Goal: Information Seeking & Learning: Learn about a topic

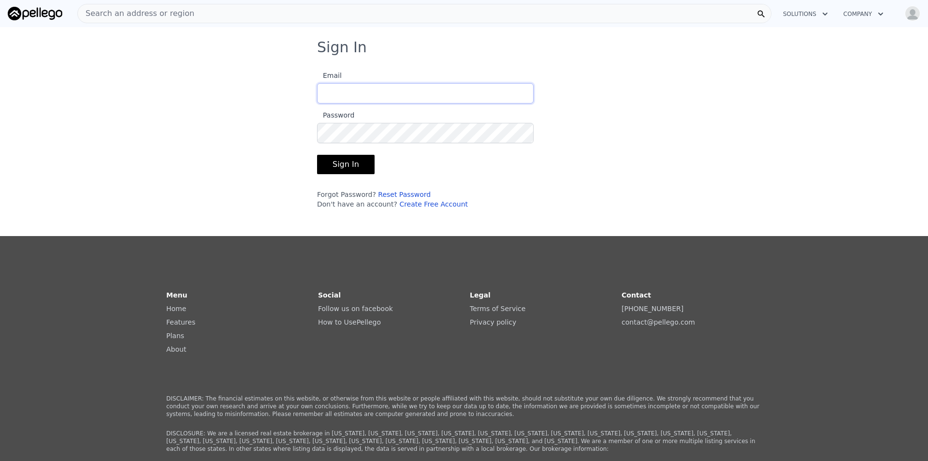
type input "[EMAIL_ADDRESS][DOMAIN_NAME]"
click at [343, 161] on button "Sign In" at bounding box center [346, 164] width 58 height 19
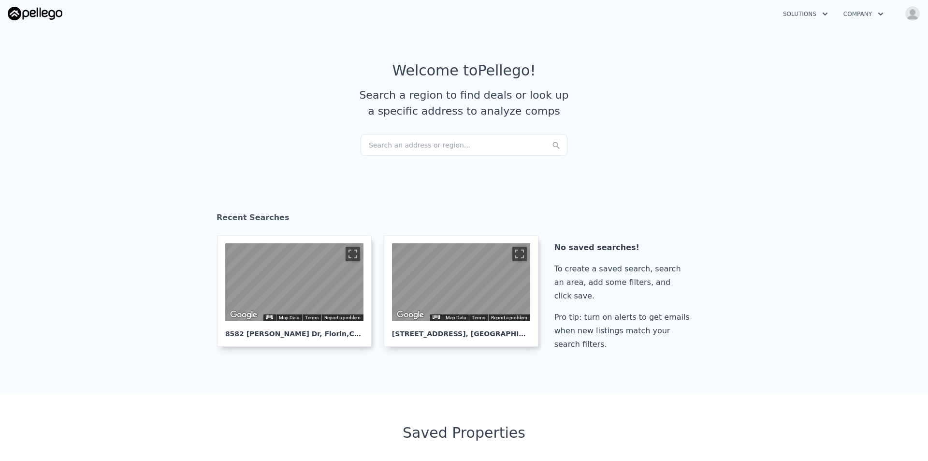
click at [386, 144] on div "Search an address or region..." at bounding box center [464, 144] width 207 height 21
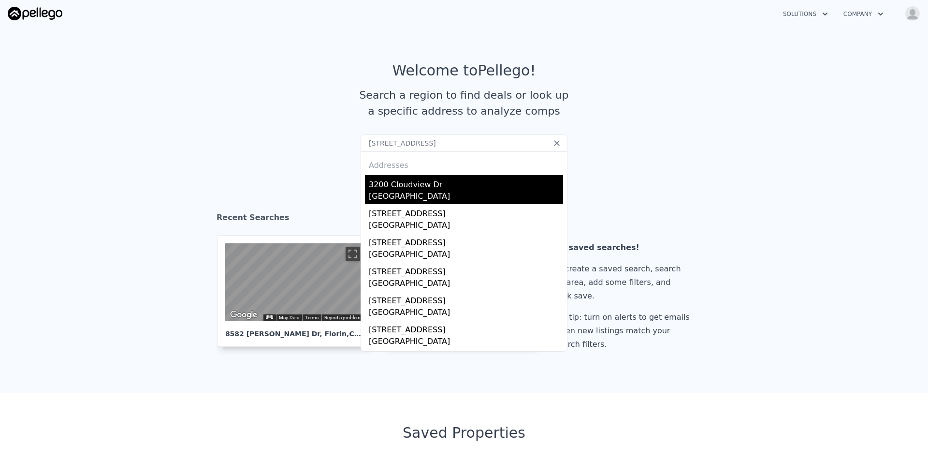
type input "[STREET_ADDRESS]"
click at [435, 184] on div "3200 Cloudview Dr" at bounding box center [466, 182] width 194 height 15
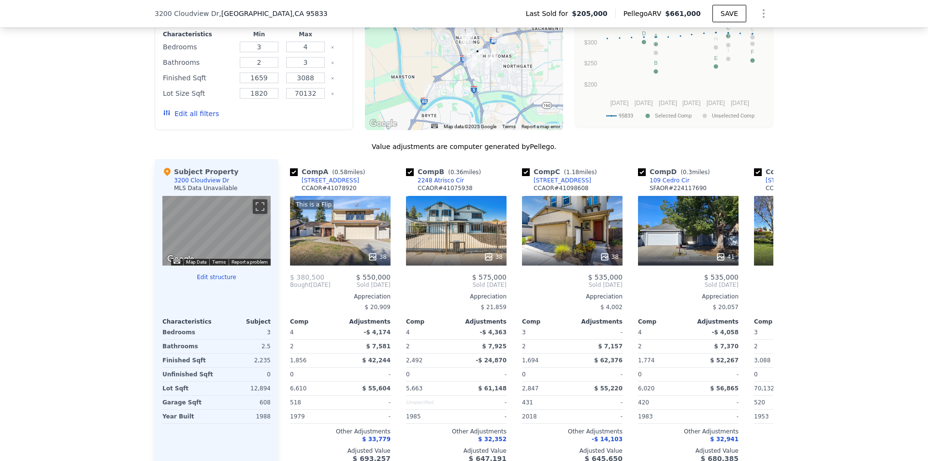
scroll to position [867, 0]
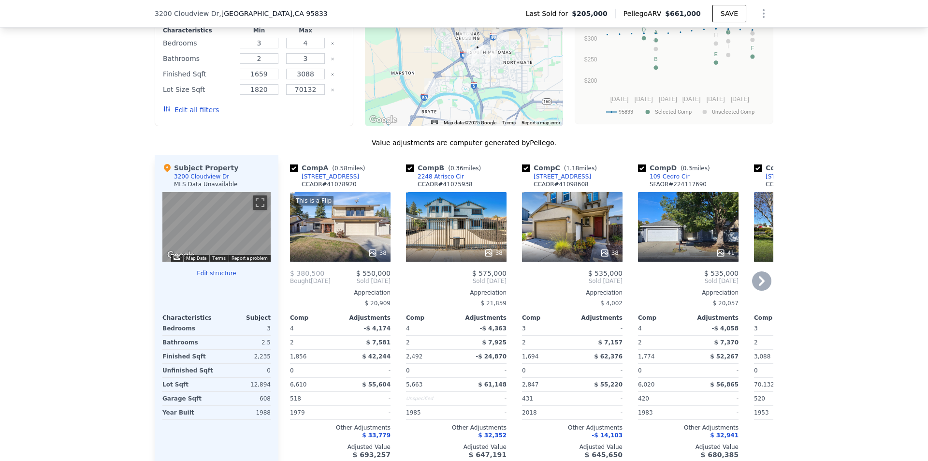
click at [763, 274] on icon at bounding box center [761, 280] width 19 height 19
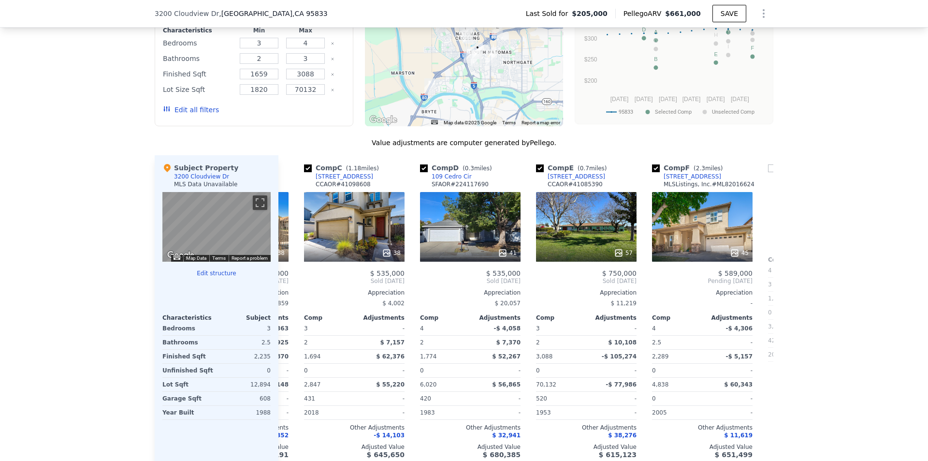
scroll to position [0, 232]
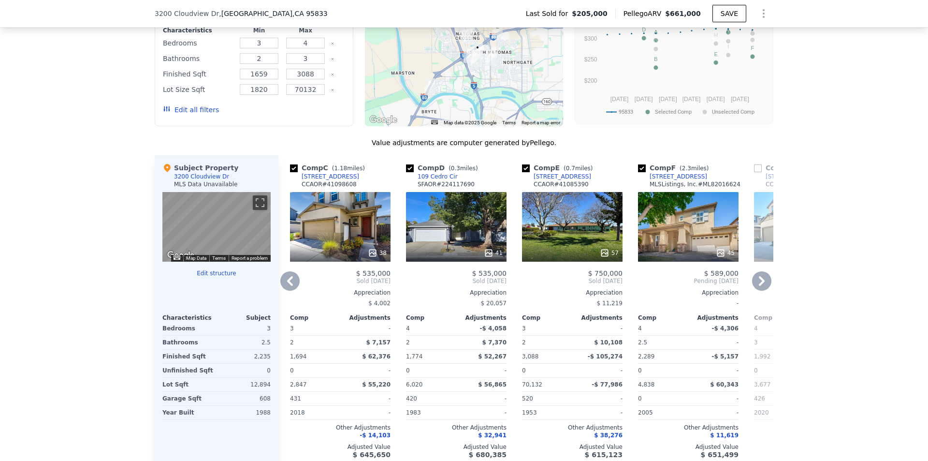
click at [763, 274] on icon at bounding box center [761, 280] width 19 height 19
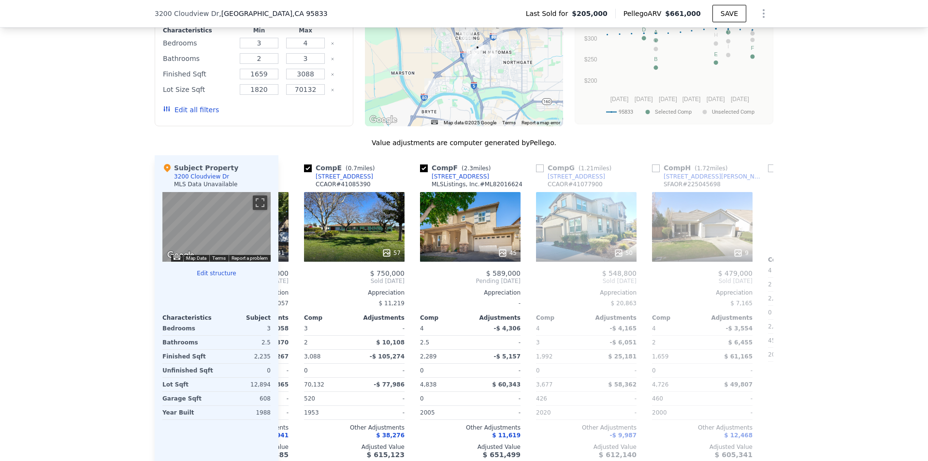
scroll to position [0, 464]
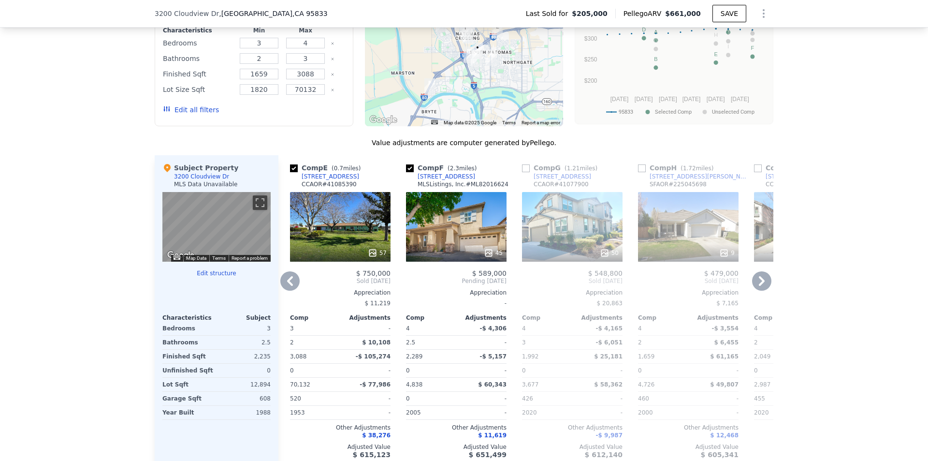
click at [763, 274] on icon at bounding box center [761, 280] width 19 height 19
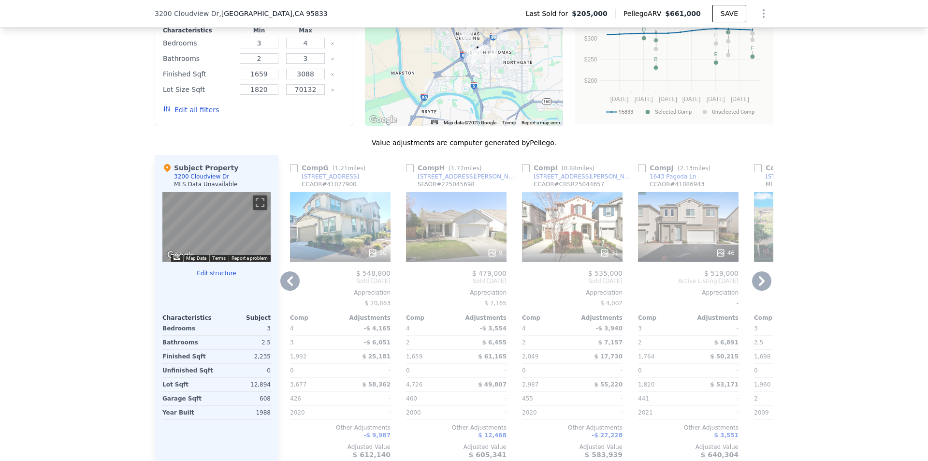
click at [763, 274] on icon at bounding box center [761, 280] width 19 height 19
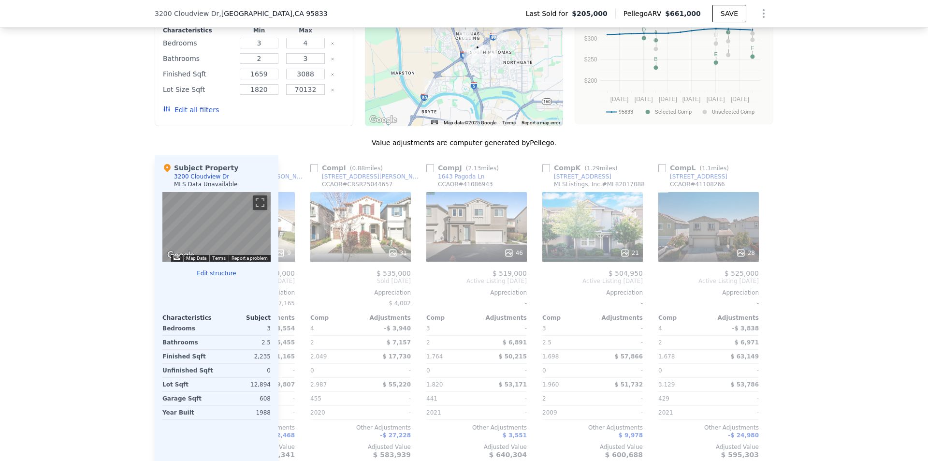
scroll to position [0, 921]
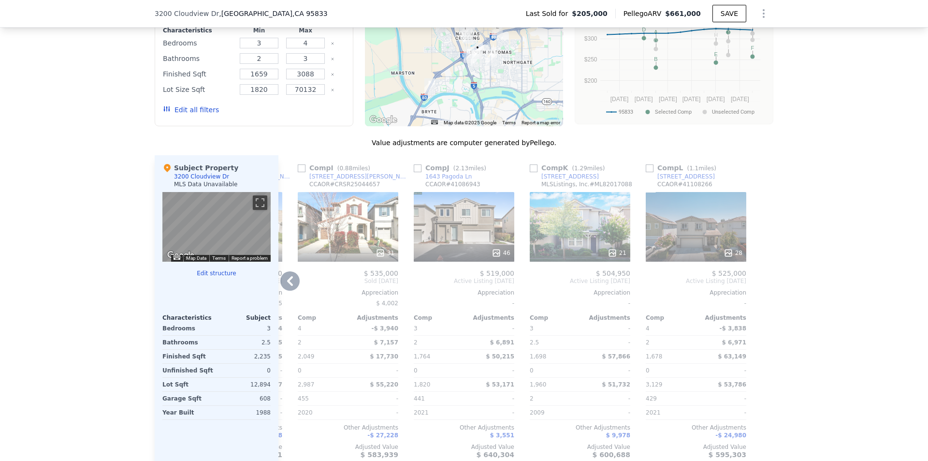
click at [290, 283] on icon at bounding box center [289, 280] width 19 height 19
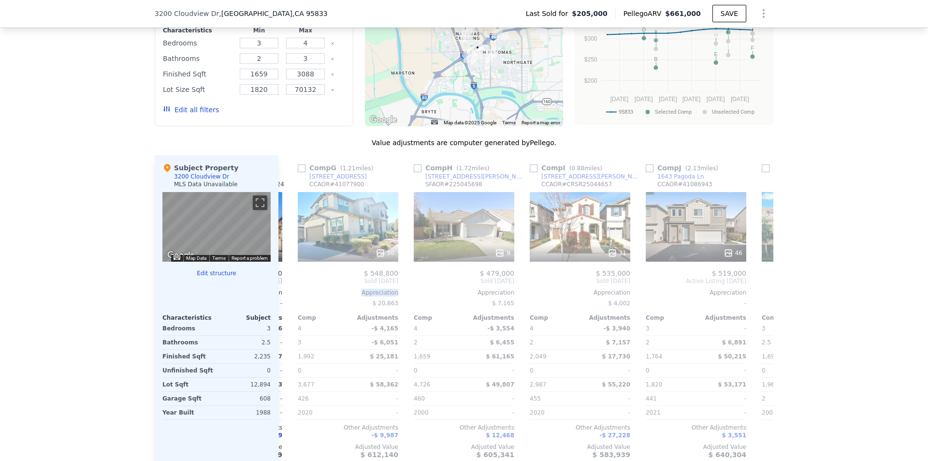
click at [290, 283] on div "Comp A ( 0.58 miles) [STREET_ADDRESS] CCAOR # 41078920 This is a Flip 38 $ 380,…" at bounding box center [525, 310] width 495 height 311
click at [287, 280] on icon at bounding box center [290, 281] width 6 height 10
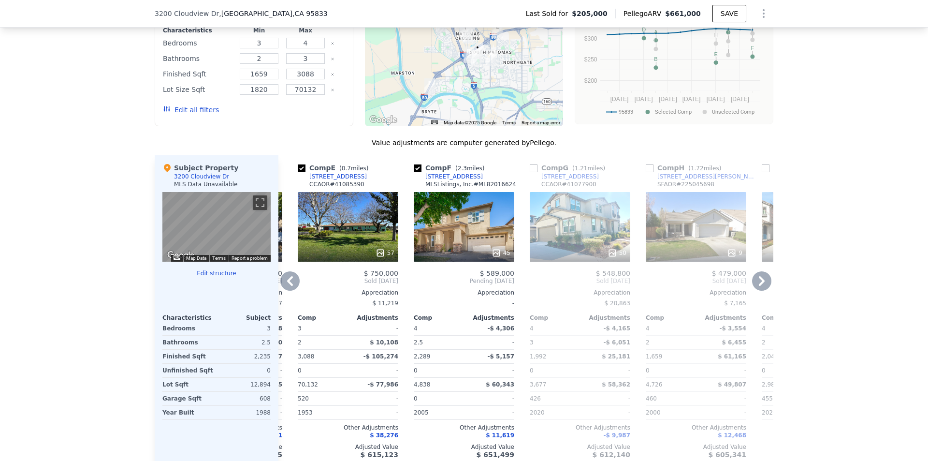
click at [287, 280] on icon at bounding box center [290, 281] width 6 height 10
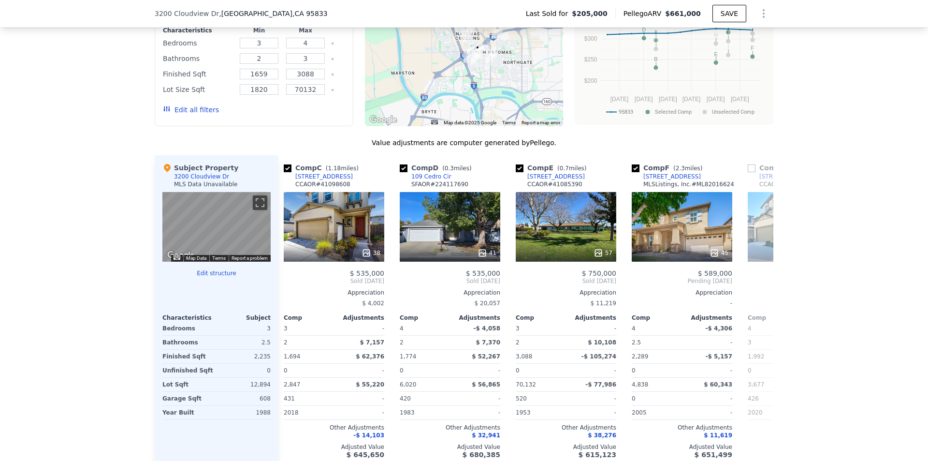
scroll to position [0, 224]
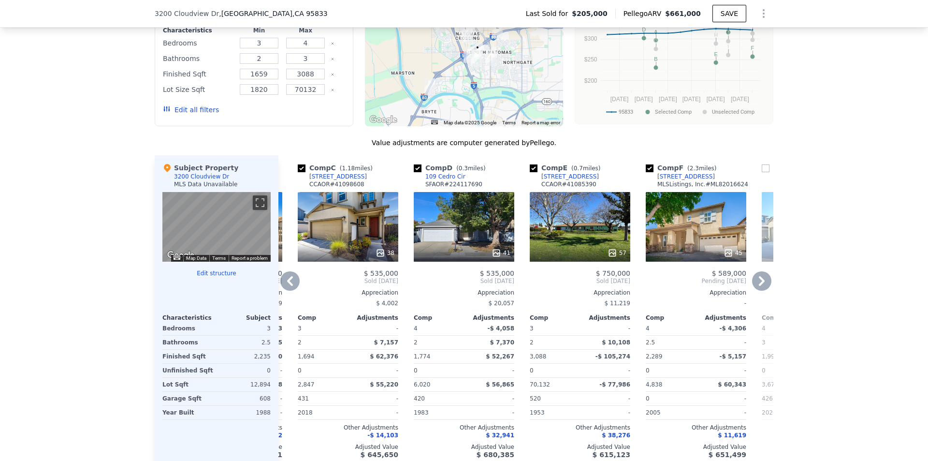
click at [287, 280] on icon at bounding box center [290, 281] width 6 height 10
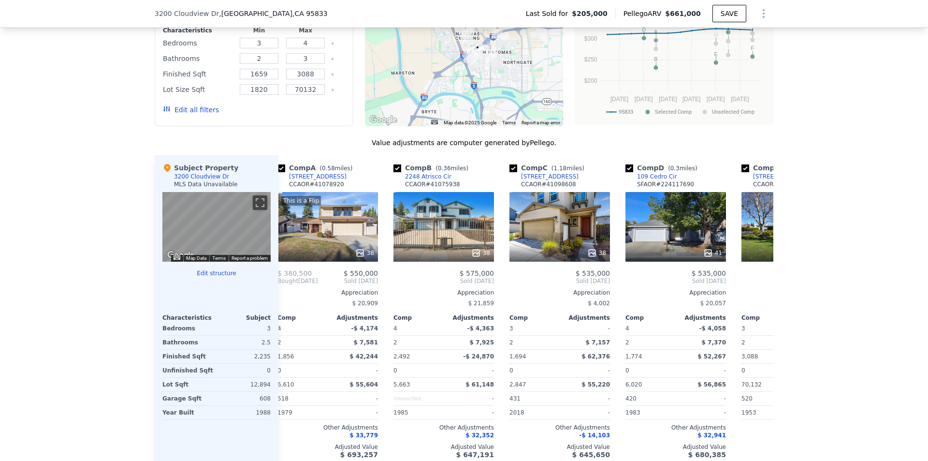
scroll to position [0, 0]
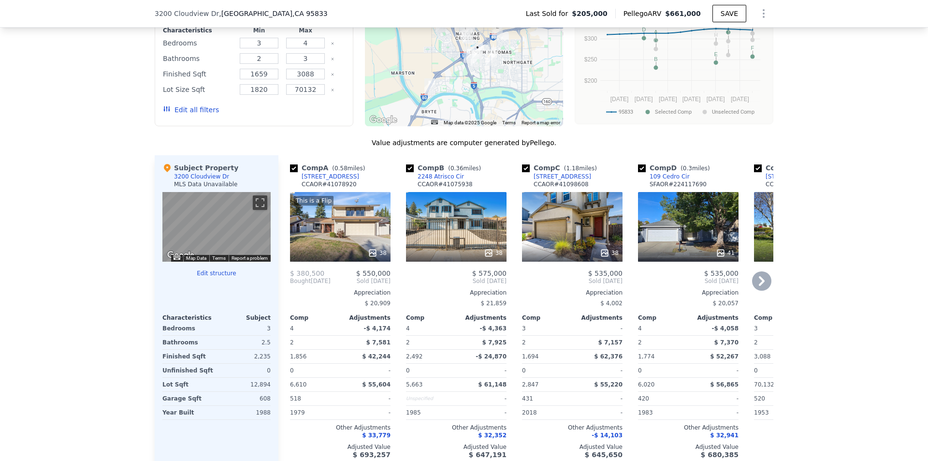
click at [286, 280] on div "Comp A ( 0.58 miles) [STREET_ADDRESS] CCAOR # 41078920 This is a Flip 38 $ 380,…" at bounding box center [340, 310] width 108 height 311
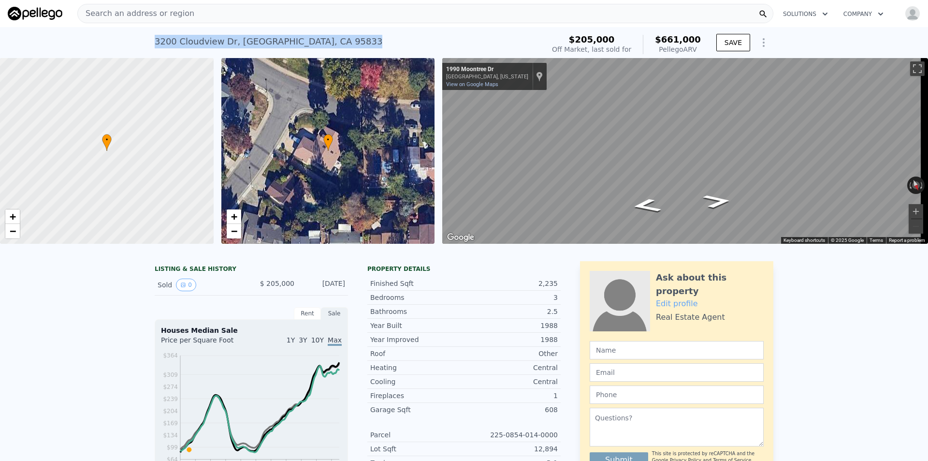
drag, startPoint x: 320, startPoint y: 40, endPoint x: 153, endPoint y: 36, distance: 166.8
click at [155, 36] on div "[STREET_ADDRESS] Sold [DATE] for $205k (~ARV $661k )" at bounding box center [348, 44] width 386 height 27
copy div "[STREET_ADDRESS]"
click at [372, 164] on div "• + −" at bounding box center [328, 151] width 214 height 186
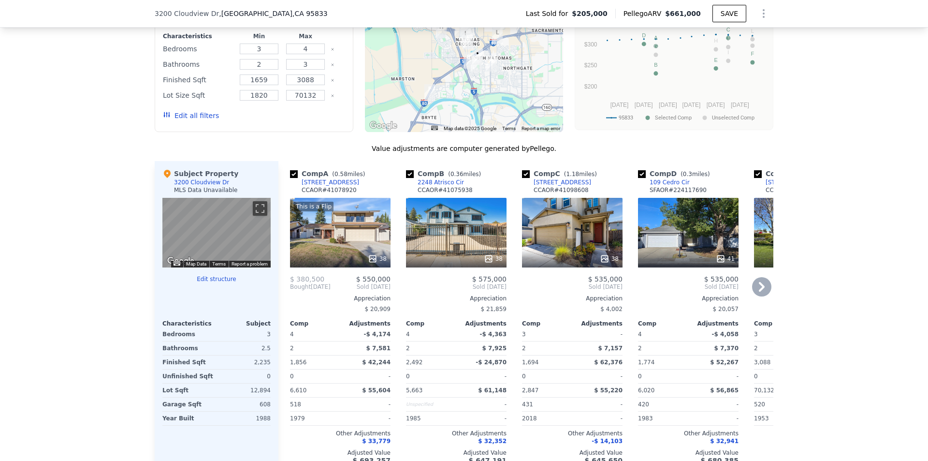
scroll to position [867, 0]
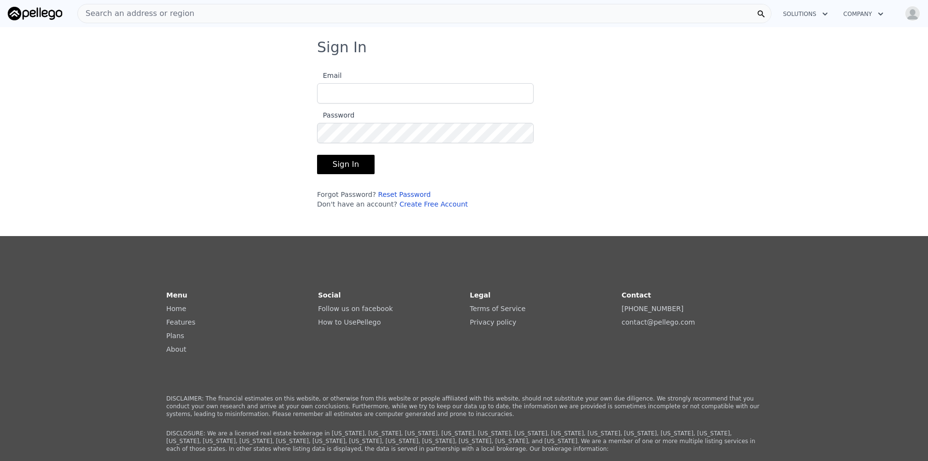
type input "[EMAIL_ADDRESS][DOMAIN_NAME]"
click at [334, 159] on button "Sign In" at bounding box center [346, 164] width 58 height 19
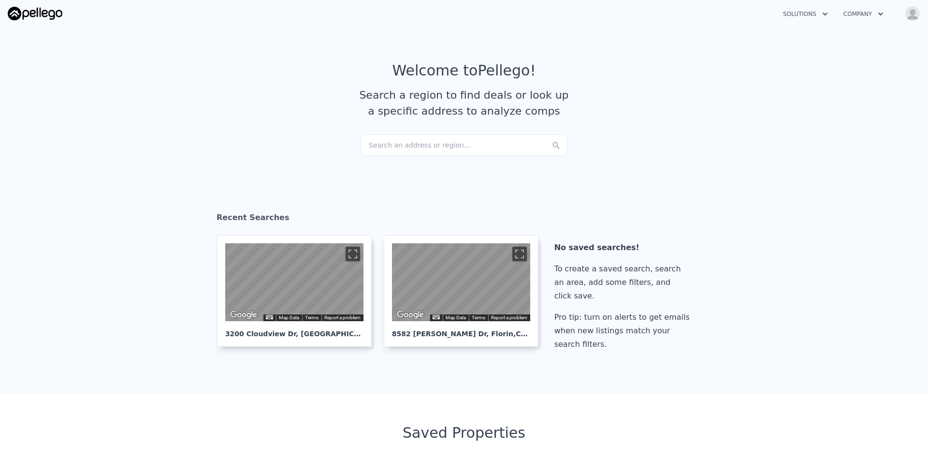
click at [475, 150] on div "Search an address or region..." at bounding box center [464, 144] width 207 height 21
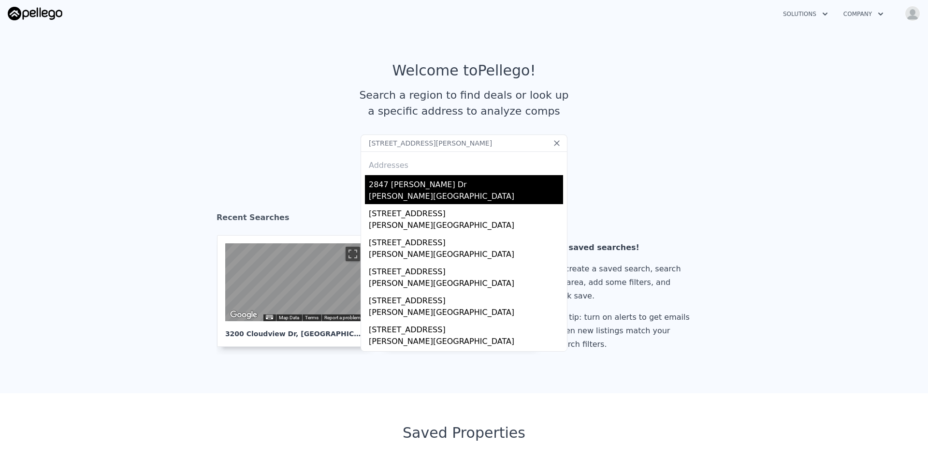
type input "[STREET_ADDRESS][PERSON_NAME]"
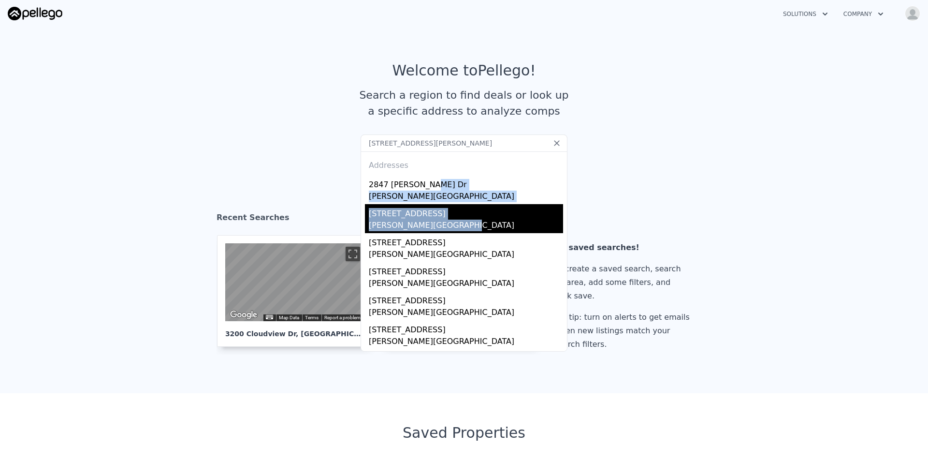
drag, startPoint x: 445, startPoint y: 181, endPoint x: 479, endPoint y: 228, distance: 58.2
click at [479, 228] on div "Addresses [STREET_ADDRESS][PERSON_NAME][PERSON_NAME] [STREET_ADDRESS][PERSON_NA…" at bounding box center [464, 251] width 207 height 200
click at [468, 222] on div "[PERSON_NAME][GEOGRAPHIC_DATA]" at bounding box center [466, 226] width 194 height 14
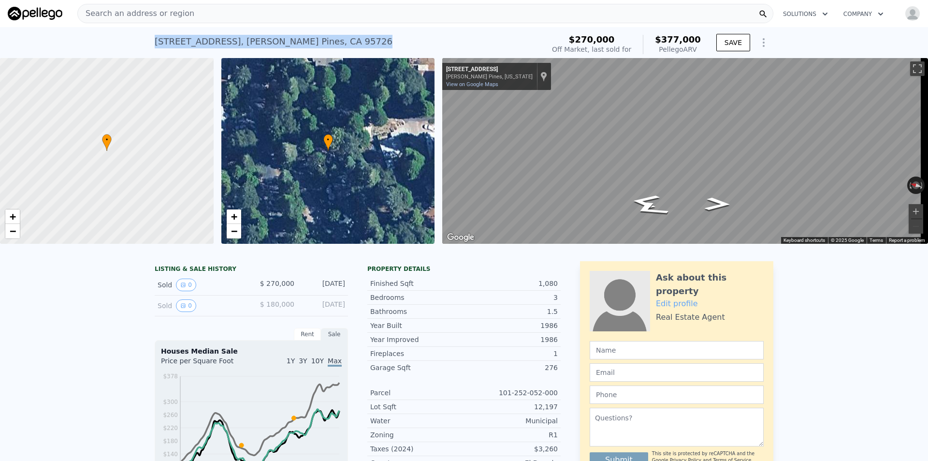
drag, startPoint x: 331, startPoint y: 45, endPoint x: 148, endPoint y: 37, distance: 183.4
click at [148, 37] on div "2895 Laurel Dr , Pollock Pines , CA 95726 Sold Apr 2018 for $270k (~ARV $377k )…" at bounding box center [464, 42] width 928 height 31
copy div "2895 Laurel Dr , Pollock Pines , CA 95726"
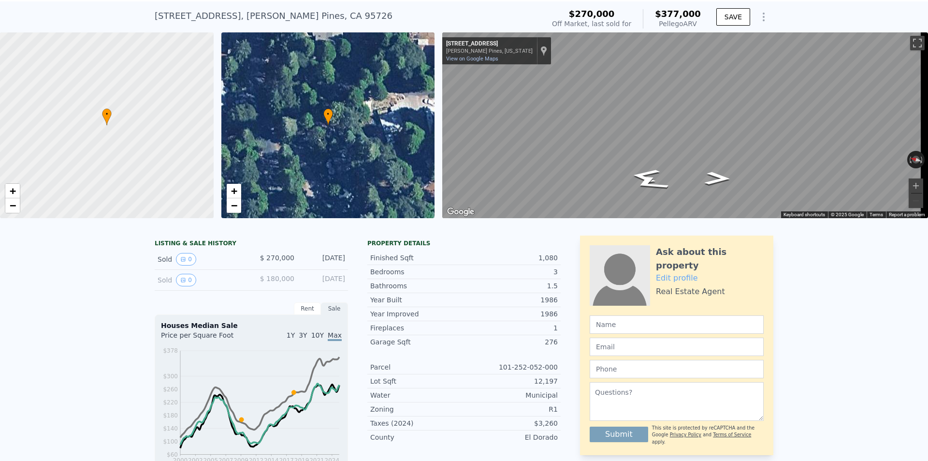
scroll to position [3, 0]
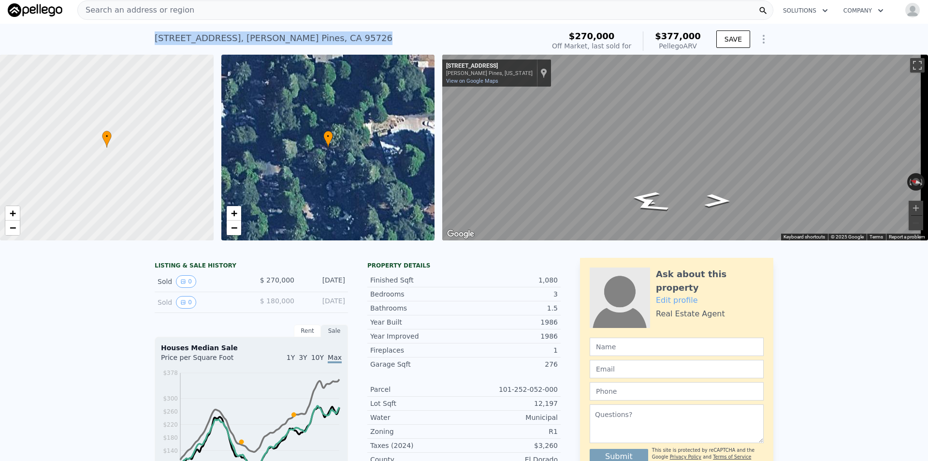
drag, startPoint x: 182, startPoint y: 38, endPoint x: 146, endPoint y: 37, distance: 36.8
click at [146, 37] on div "2895 Laurel Dr , Pollock Pines , CA 95726 Sold Apr 2018 for $270k (~ARV $377k )…" at bounding box center [464, 39] width 928 height 31
copy div "2895 Laurel Dr , Pollock Pines , CA 95726"
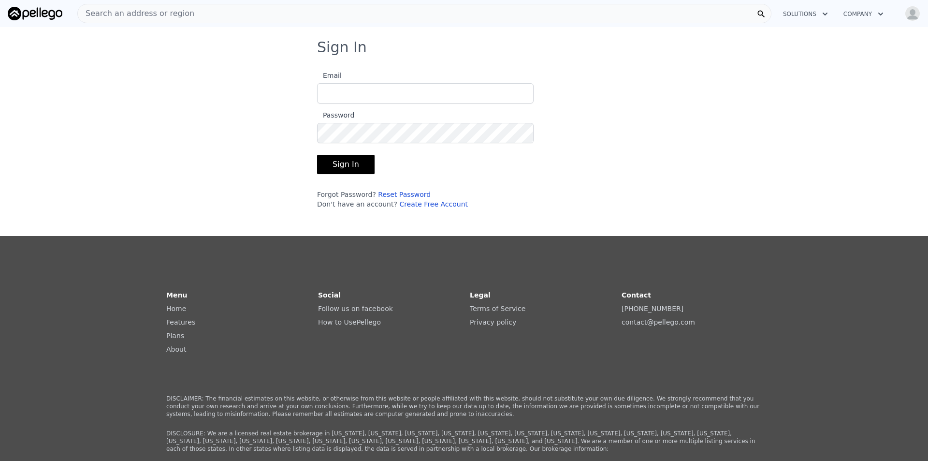
type input "[EMAIL_ADDRESS][DOMAIN_NAME]"
click at [348, 166] on button "Sign In" at bounding box center [346, 164] width 58 height 19
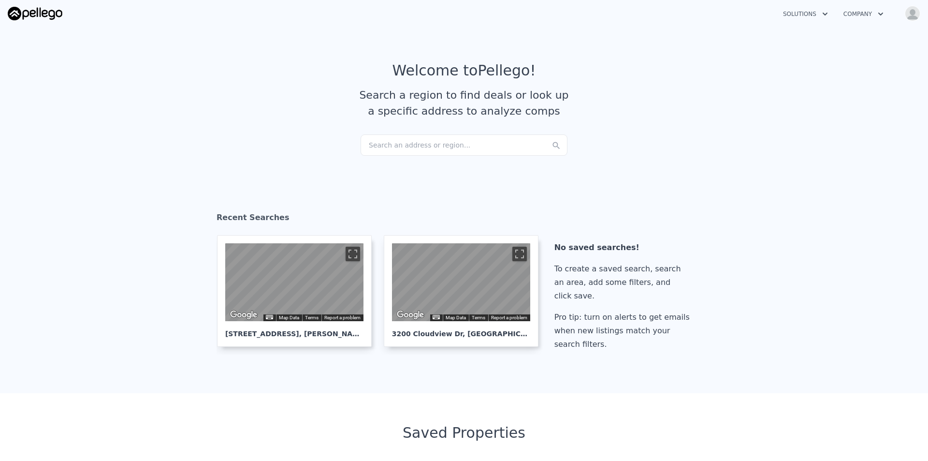
click at [447, 147] on div "Search an address or region..." at bounding box center [464, 144] width 207 height 21
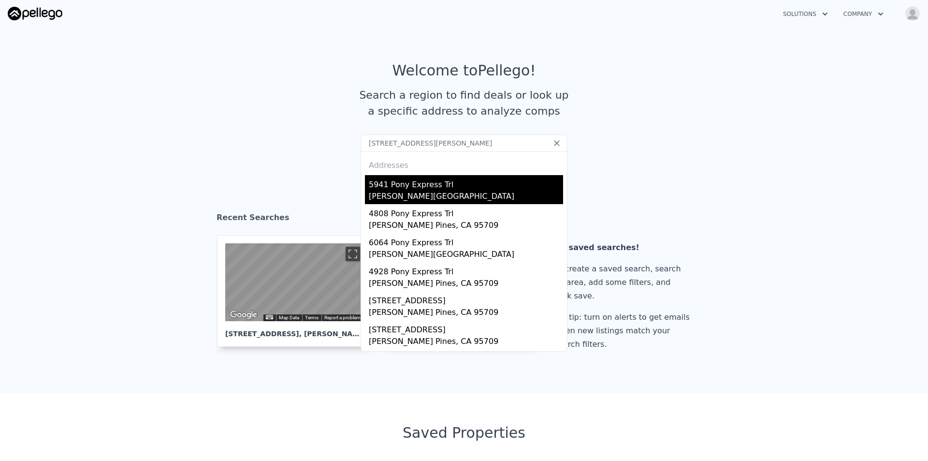
type input "5941 Pony Express Trl, Pollock Pines, CA 95726"
click at [418, 182] on div "5941 Pony Express Trl" at bounding box center [466, 182] width 194 height 15
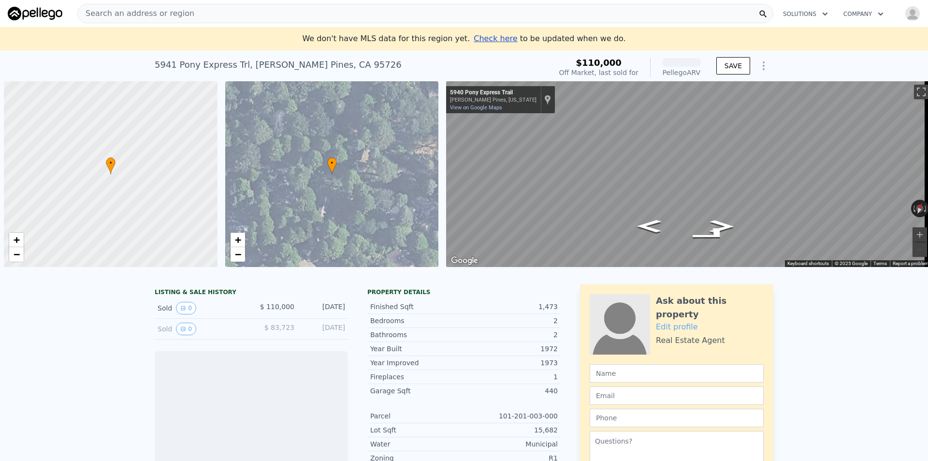
scroll to position [0, 4]
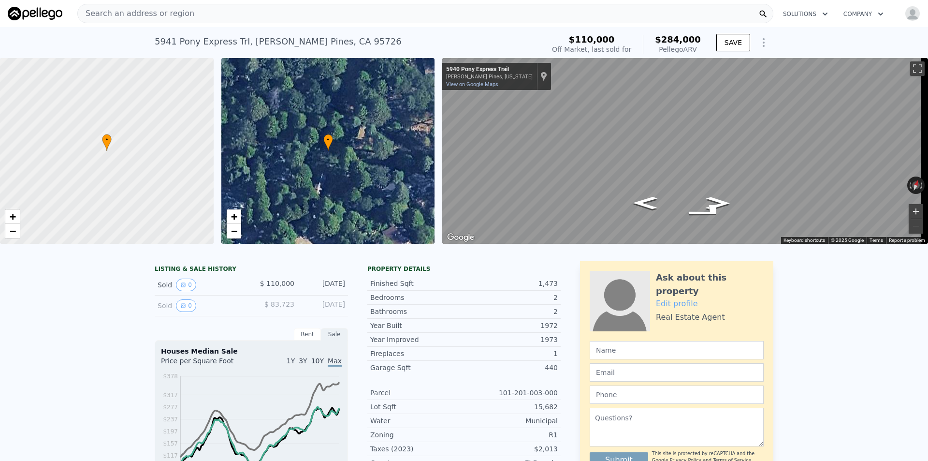
click at [909, 210] on button "Zoom in" at bounding box center [916, 211] width 15 height 15
click at [928, 192] on html "Search an address or region Solutions Company Open main menu Open user menu 594…" at bounding box center [464, 230] width 928 height 461
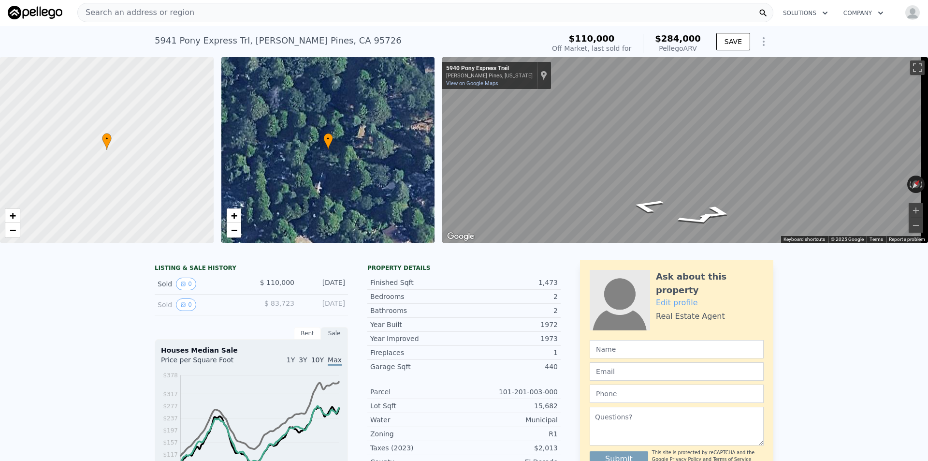
scroll to position [0, 0]
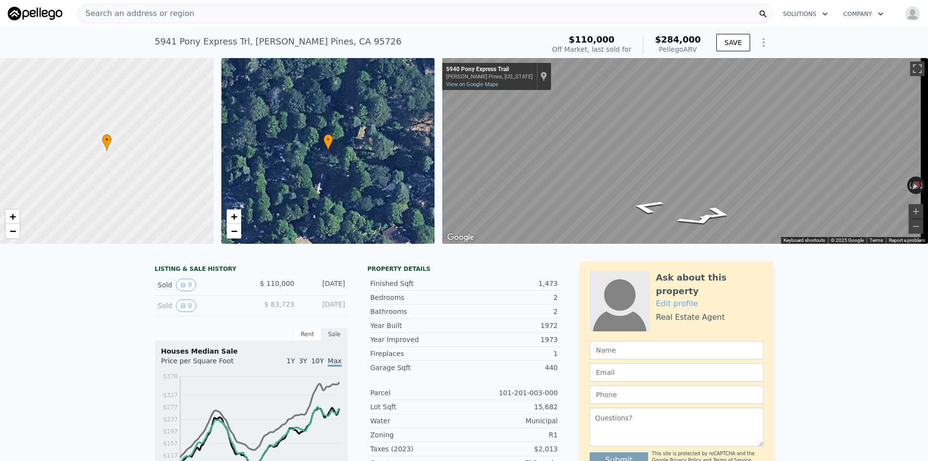
click at [195, 8] on div "Search an address or region" at bounding box center [425, 13] width 696 height 19
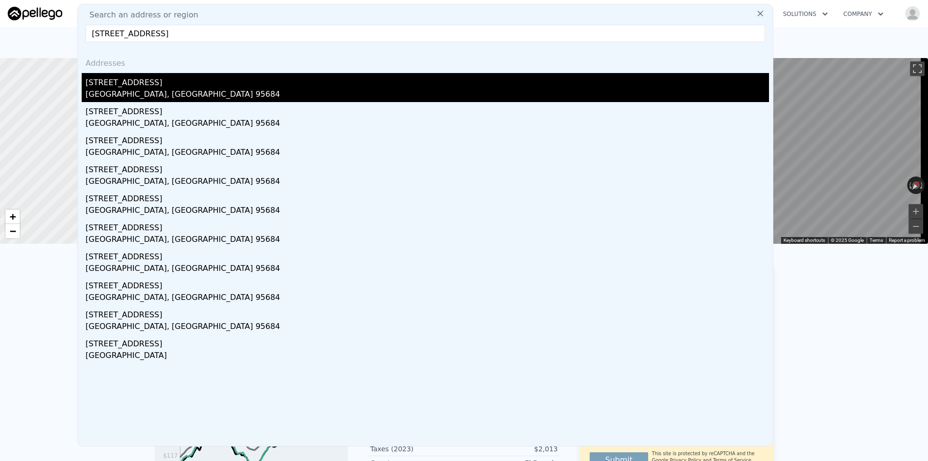
type input "6638 Summer Way, Somerset, CA 95684"
click at [259, 79] on div "6638 Summer Way" at bounding box center [428, 80] width 684 height 15
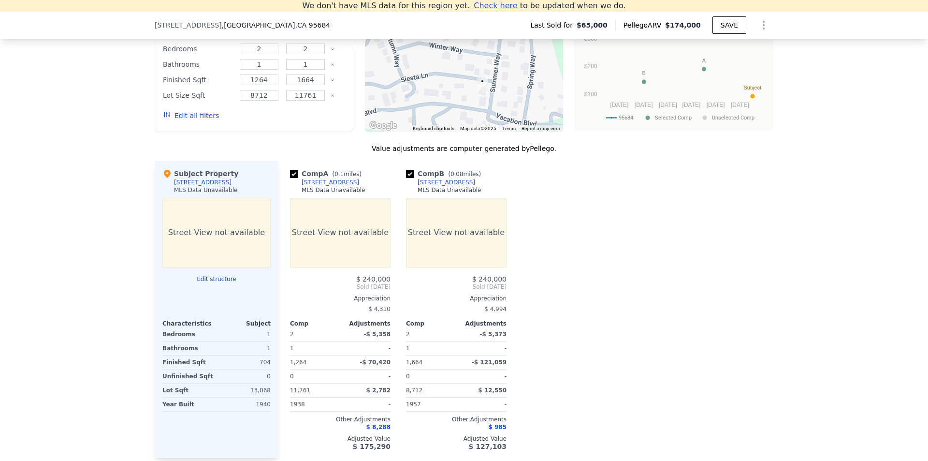
scroll to position [1004, 0]
